Goal: Task Accomplishment & Management: Complete application form

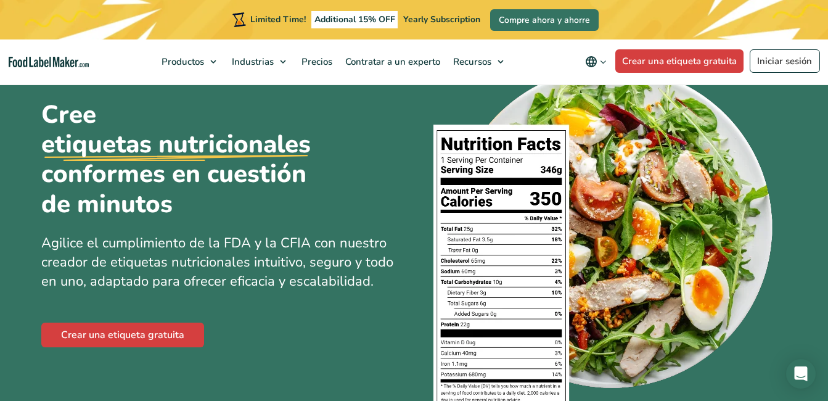
scroll to position [123, 0]
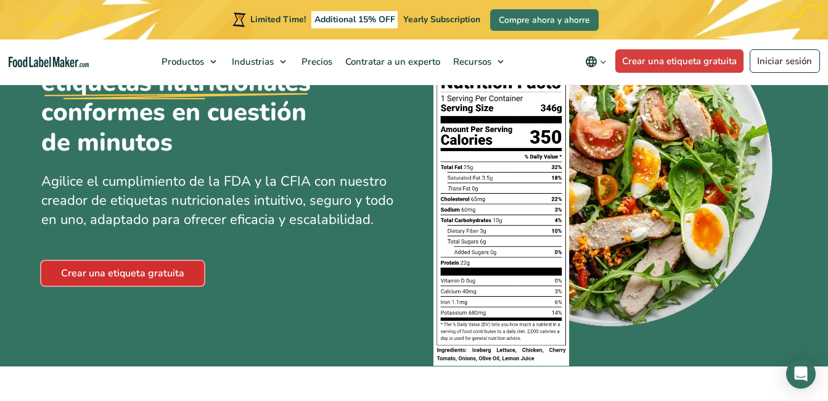
click at [124, 276] on link "Crear una etiqueta gratuita" at bounding box center [122, 273] width 163 height 25
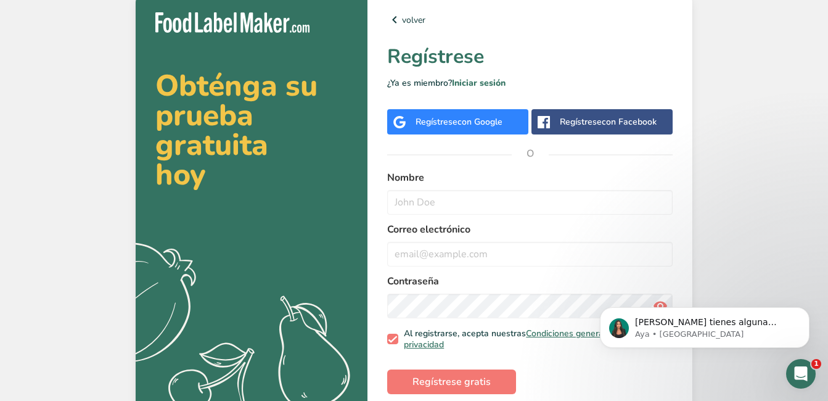
drag, startPoint x: 759, startPoint y: 115, endPoint x: 756, endPoint y: 108, distance: 6.6
click at [760, 113] on div "Obténga su prueba gratuita [DATE] .a{fill:#f5f3ed;} volver Regístrese ¿Ya es mi…" at bounding box center [414, 212] width 828 height 425
click at [446, 208] on input "text" at bounding box center [529, 202] width 285 height 25
type input "j"
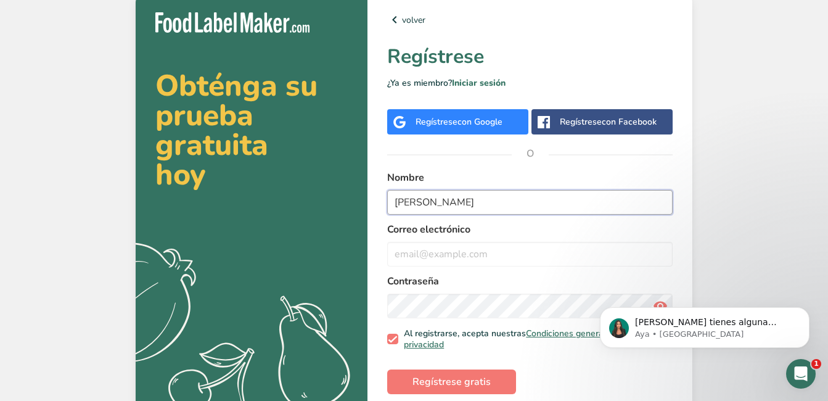
type input "[PERSON_NAME]"
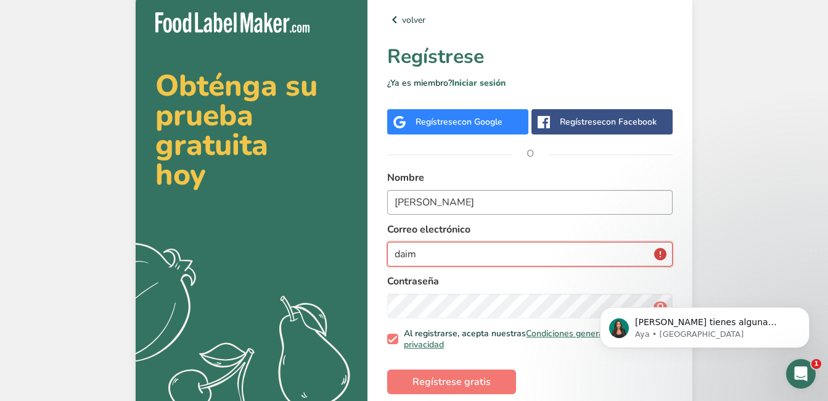
click at [387, 369] on button "Regístrese gratis" at bounding box center [451, 381] width 129 height 25
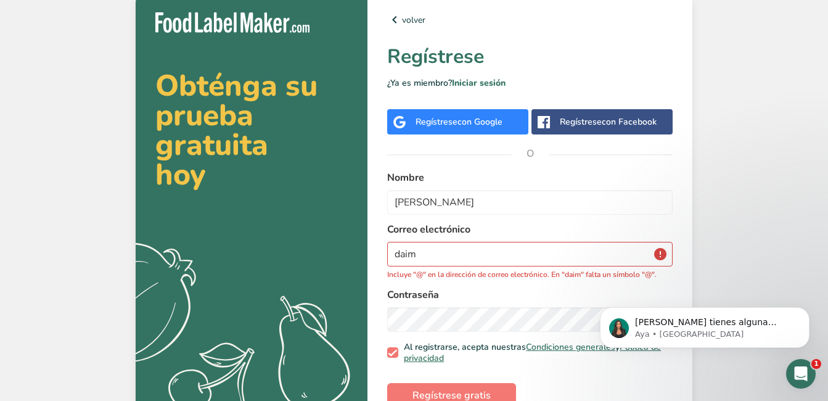
click at [730, 213] on div "Obténga su prueba gratuita [DATE] .a{fill:#f5f3ed;} volver Regístrese ¿Ya es mi…" at bounding box center [414, 212] width 828 height 425
click at [476, 250] on input "daim" at bounding box center [529, 254] width 285 height 25
type input "[EMAIL_ADDRESS][DOMAIN_NAME]"
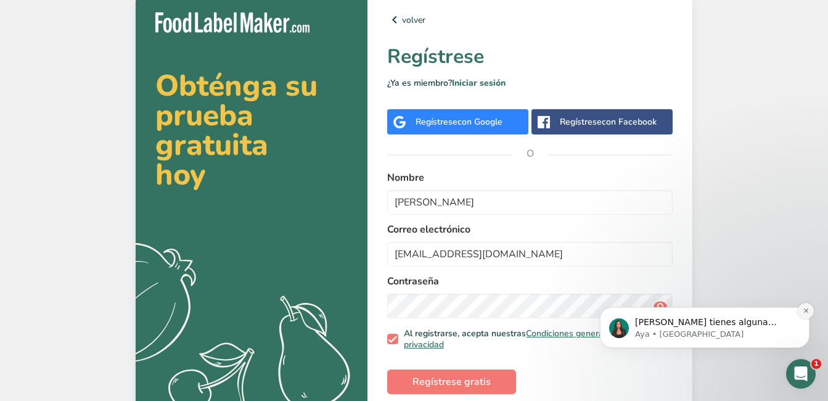
click at [807, 314] on button "Dismiss notification" at bounding box center [806, 311] width 16 height 16
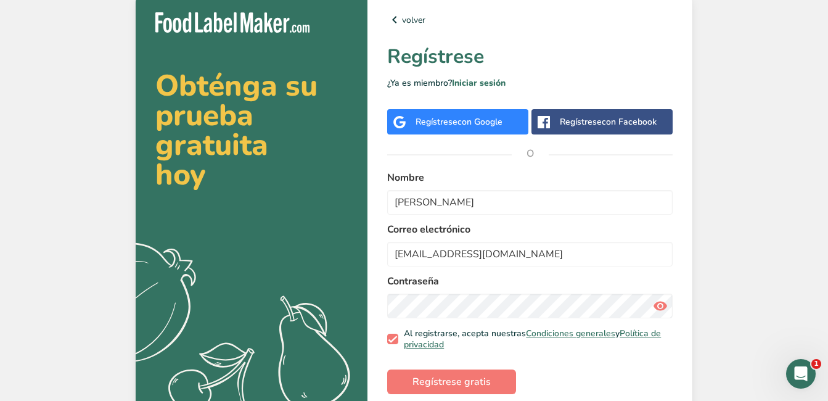
click at [663, 305] on icon at bounding box center [660, 306] width 15 height 22
click at [436, 381] on span "Regístrese gratis" at bounding box center [451, 381] width 78 height 15
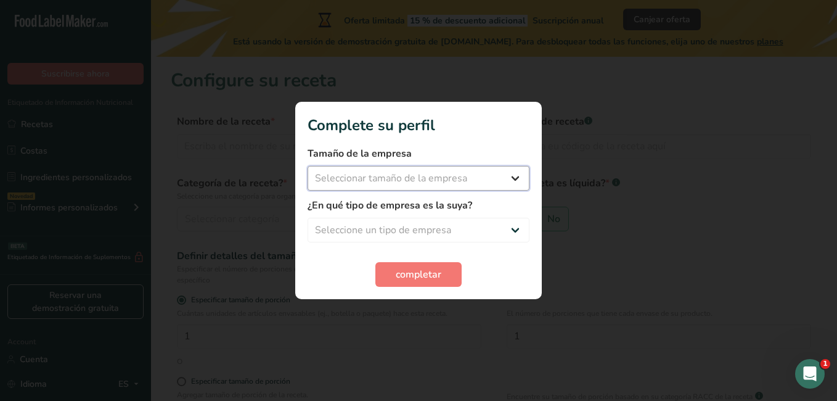
click at [517, 179] on select "Seleccionar tamaño de la empresa Menos de 10 empleados De 10 a 50 empleados De …" at bounding box center [419, 178] width 222 height 25
select select "2"
click at [308, 166] on select "Seleccionar tamaño de la empresa Menos de 10 empleados De 10 a 50 empleados De …" at bounding box center [419, 178] width 222 height 25
click at [446, 235] on select "Seleccione un tipo de empresa Fabricante de alimentos envasados Restaurante y c…" at bounding box center [419, 230] width 222 height 25
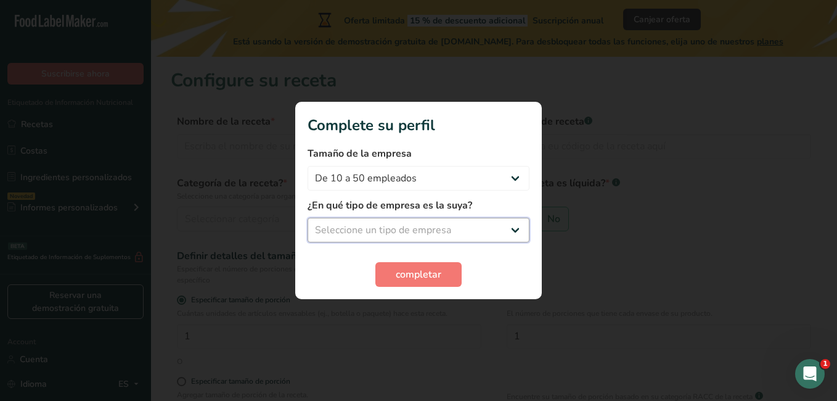
select select "1"
click at [308, 218] on select "Seleccione un tipo de empresa Fabricante de alimentos envasados Restaurante y c…" at bounding box center [419, 230] width 222 height 25
click at [410, 277] on span "completar" at bounding box center [419, 274] width 46 height 15
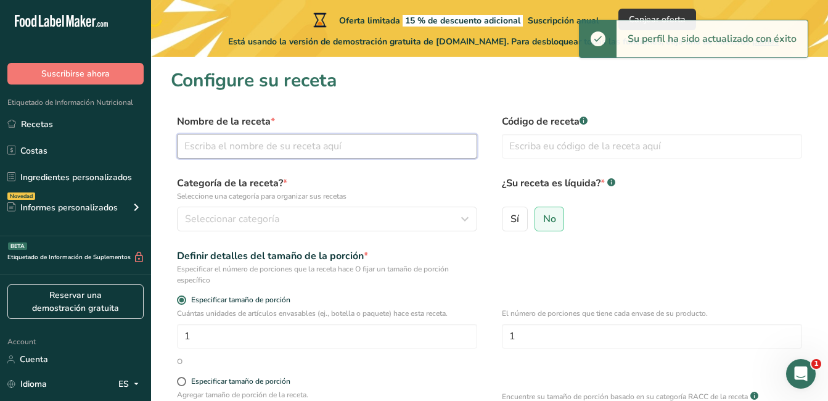
click at [266, 145] on input "text" at bounding box center [327, 146] width 300 height 25
